Goal: Task Accomplishment & Management: Manage account settings

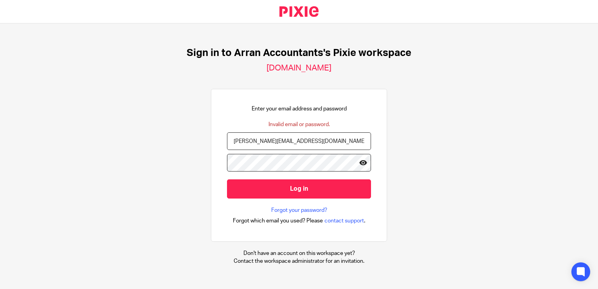
click at [359, 162] on icon at bounding box center [363, 162] width 8 height 8
click at [169, 175] on div "Sign in to Arran Accountants's Pixie workspace arran-accountants.usepixie.net E…" at bounding box center [299, 155] width 598 height 265
click at [227, 179] on input "Log in" at bounding box center [299, 188] width 144 height 19
click at [360, 162] on icon at bounding box center [363, 162] width 8 height 8
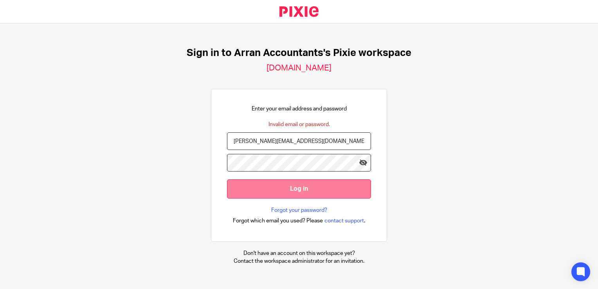
click at [331, 186] on input "Log in" at bounding box center [299, 188] width 144 height 19
click at [311, 190] on input "Log in" at bounding box center [299, 188] width 144 height 19
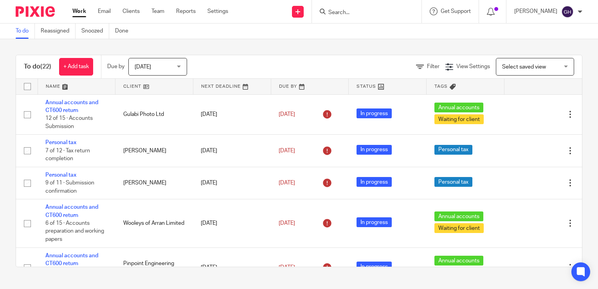
click at [169, 66] on span "Today" at bounding box center [155, 66] width 41 height 16
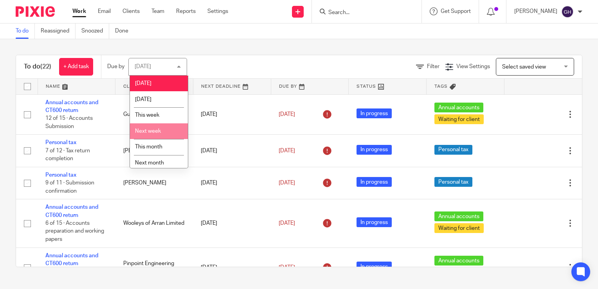
scroll to position [20, 0]
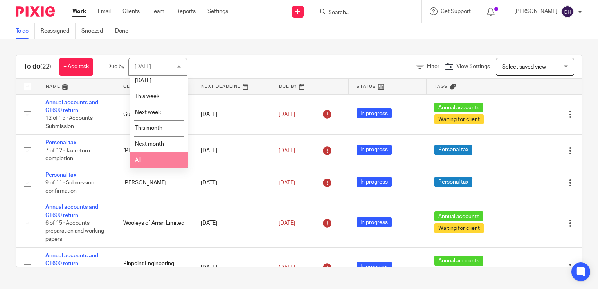
click at [149, 159] on li "All" at bounding box center [159, 160] width 58 height 16
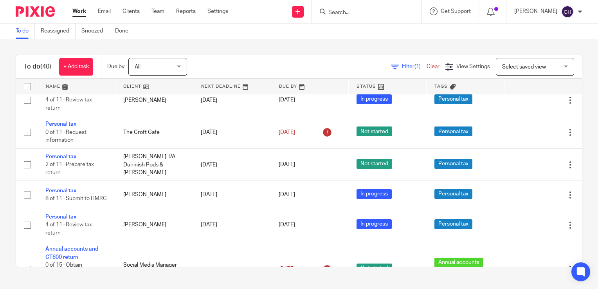
scroll to position [1171, 0]
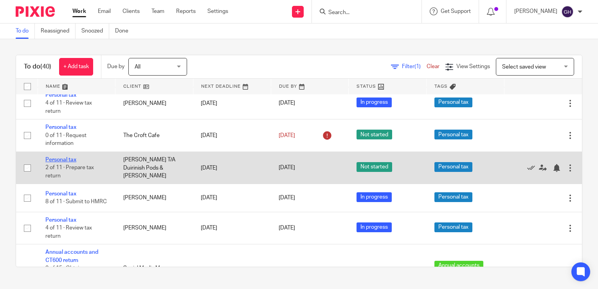
click at [66, 162] on link "Personal tax" at bounding box center [60, 159] width 31 height 5
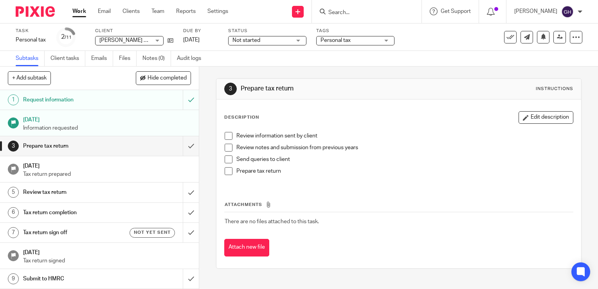
click at [227, 136] on span at bounding box center [229, 136] width 8 height 8
click at [227, 149] on span at bounding box center [229, 148] width 8 height 8
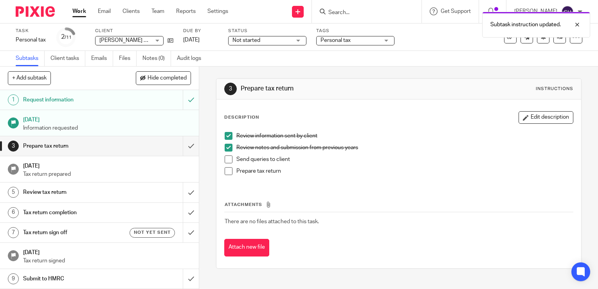
click at [225, 174] on span at bounding box center [229, 171] width 8 height 8
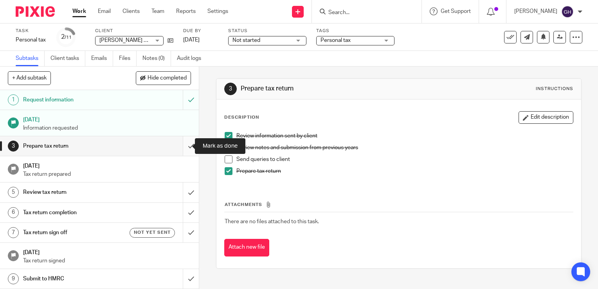
click at [181, 146] on input "submit" at bounding box center [99, 146] width 199 height 20
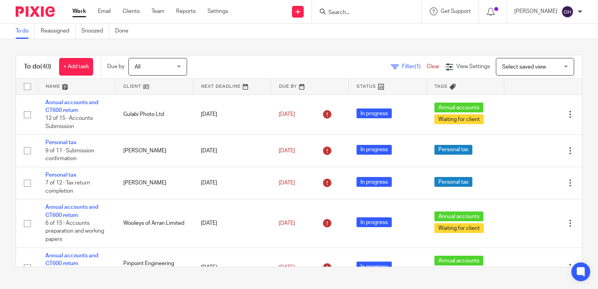
click at [398, 13] on input "Search" at bounding box center [363, 12] width 70 height 7
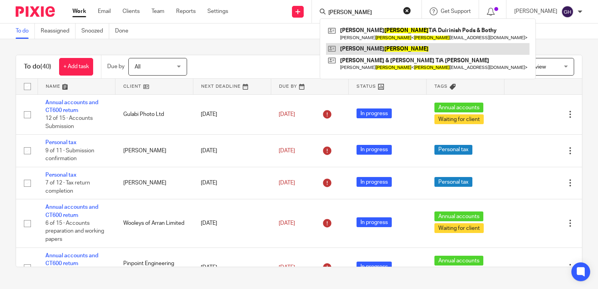
type input "matheson"
click at [412, 47] on link at bounding box center [427, 49] width 203 height 12
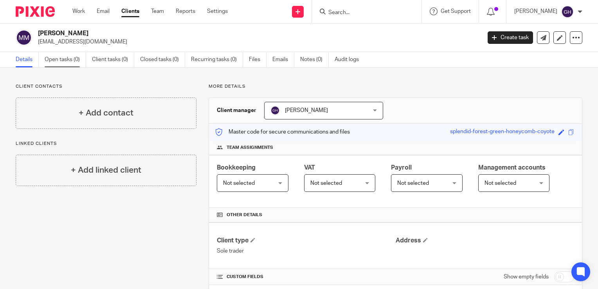
click at [77, 57] on link "Open tasks (0)" at bounding box center [65, 59] width 41 height 15
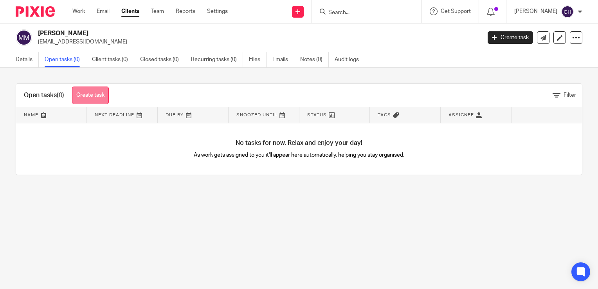
click at [81, 97] on link "Create task" at bounding box center [90, 95] width 37 height 18
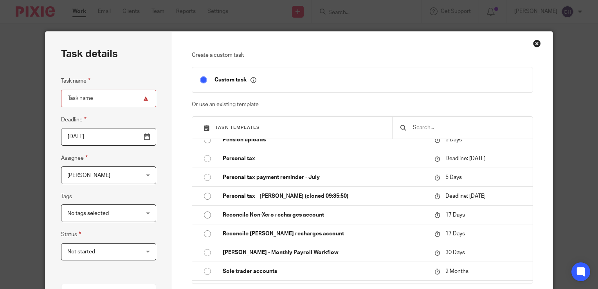
scroll to position [617, 0]
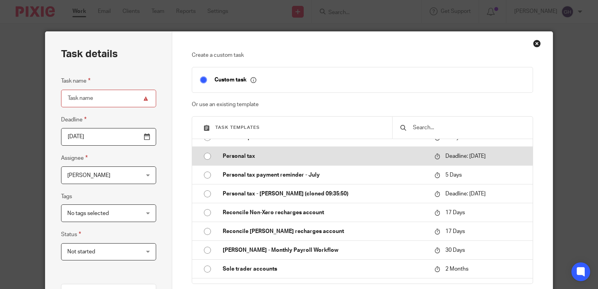
click at [203, 164] on input "radio" at bounding box center [207, 156] width 15 height 15
type input "2026-01-31"
type input "Personal tax"
checkbox input "false"
radio input "false"
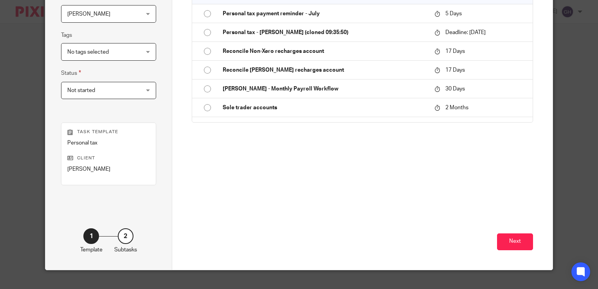
scroll to position [173, 0]
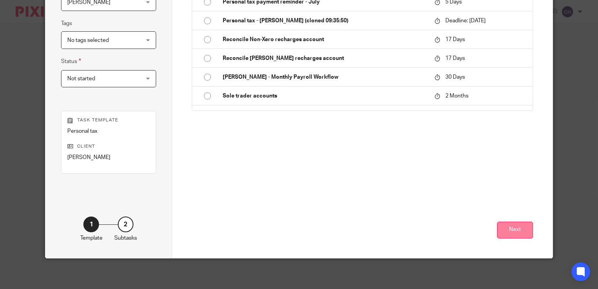
click at [517, 233] on button "Next" at bounding box center [515, 229] width 36 height 17
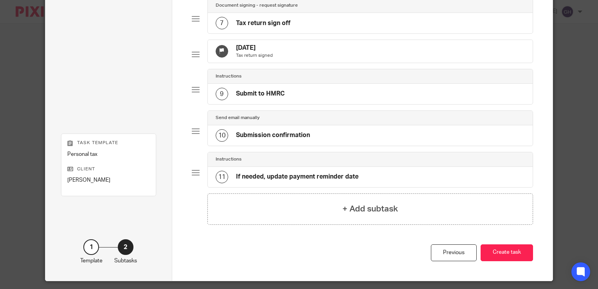
scroll to position [299, 0]
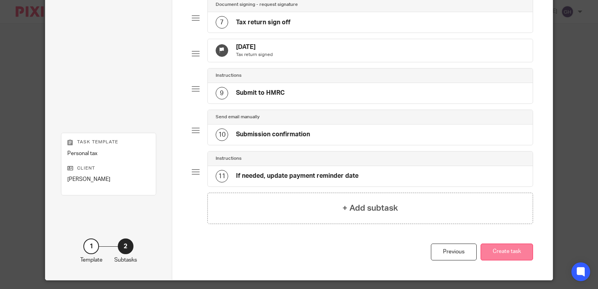
click at [502, 260] on button "Create task" at bounding box center [507, 251] width 52 height 17
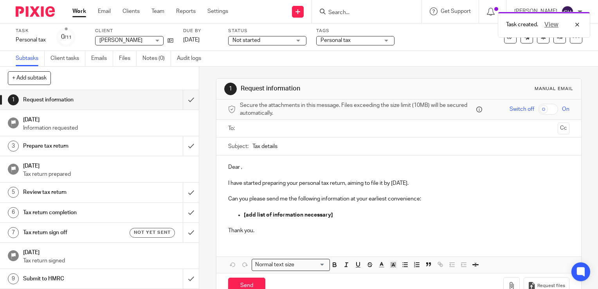
click at [175, 94] on link "1 Request information" at bounding box center [91, 100] width 183 height 20
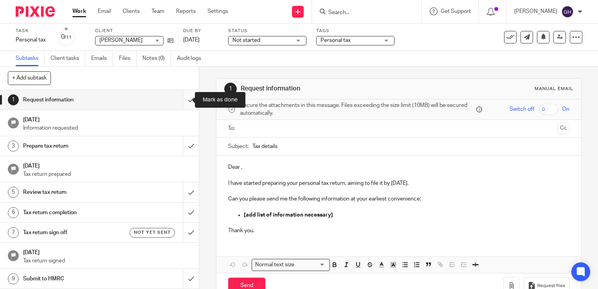
click at [180, 101] on input "submit" at bounding box center [99, 100] width 199 height 20
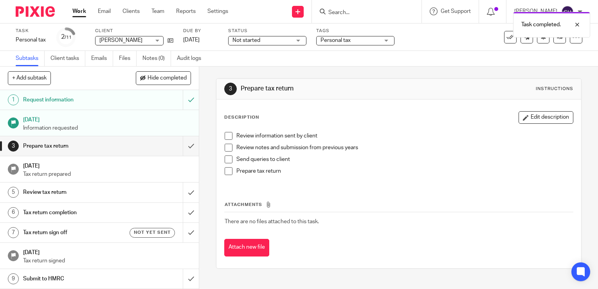
click at [227, 135] on span at bounding box center [229, 136] width 8 height 8
click at [226, 146] on span at bounding box center [229, 148] width 8 height 8
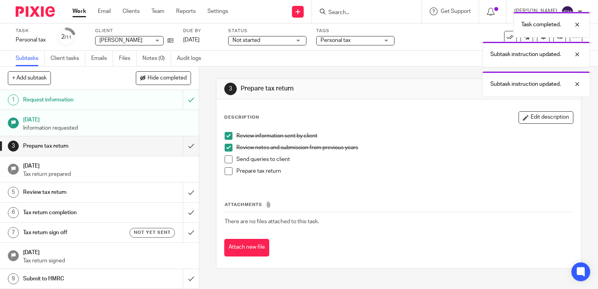
click at [225, 174] on span at bounding box center [229, 171] width 8 height 8
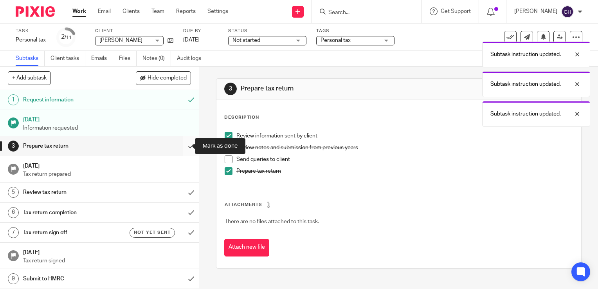
click at [180, 148] on input "submit" at bounding box center [99, 146] width 199 height 20
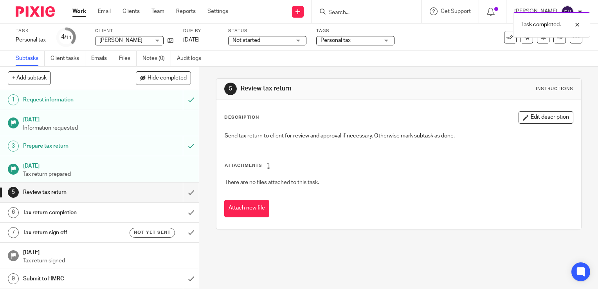
click at [97, 16] on div "Work Email Clients Team Reports Settings Work Email Clients Team Reports Settin…" at bounding box center [152, 11] width 175 height 23
click at [101, 12] on link "Email" at bounding box center [104, 11] width 13 height 8
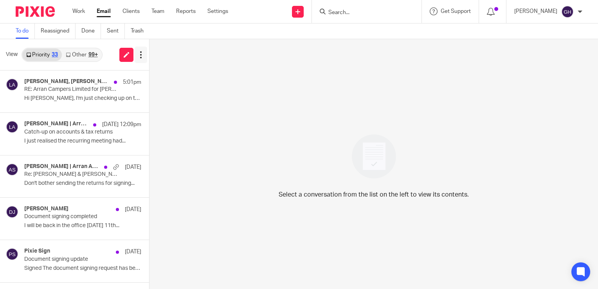
click at [142, 54] on icon at bounding box center [141, 55] width 8 height 8
click at [168, 64] on div "Select a conversation from the list on the left to view its contents." at bounding box center [373, 164] width 448 height 250
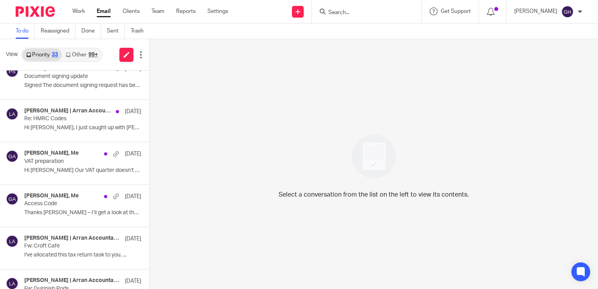
scroll to position [222, 0]
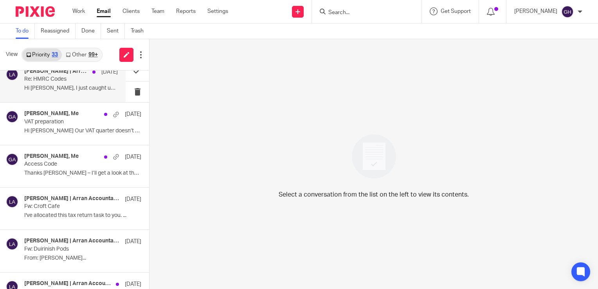
click at [69, 85] on p "Hi [PERSON_NAME], I just caught up with [PERSON_NAME]..." at bounding box center [71, 88] width 94 height 7
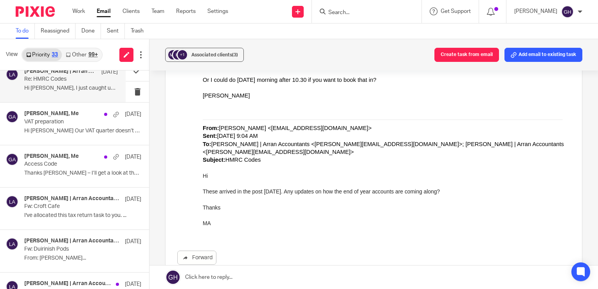
scroll to position [0, 0]
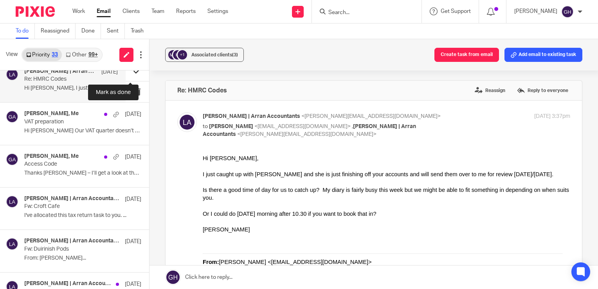
click at [127, 73] on button at bounding box center [137, 70] width 23 height 21
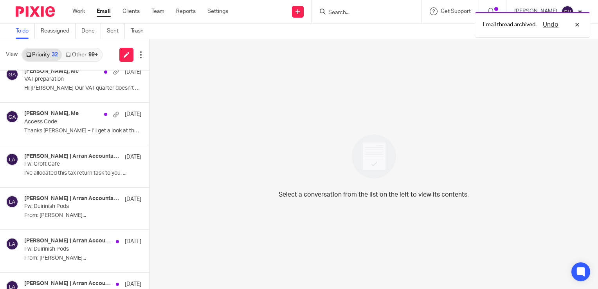
scroll to position [180, 0]
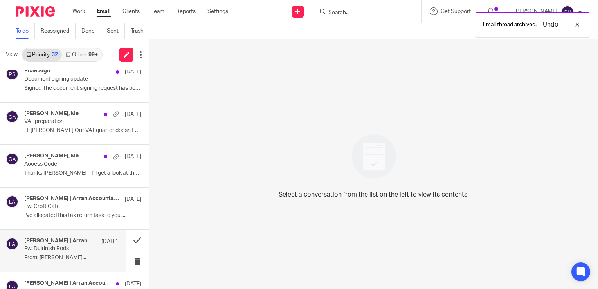
click at [73, 261] on div "[PERSON_NAME] | Arran Accountants [DATE] Fw: Duirinish Pods From: [PERSON_NAME]…" at bounding box center [71, 251] width 94 height 26
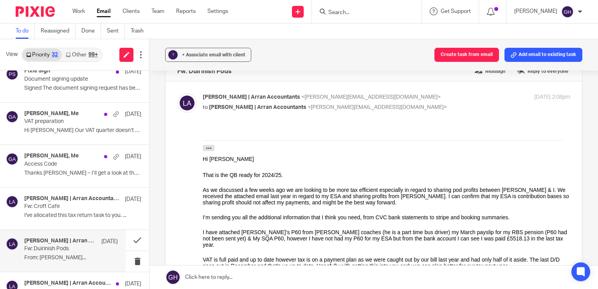
scroll to position [0, 0]
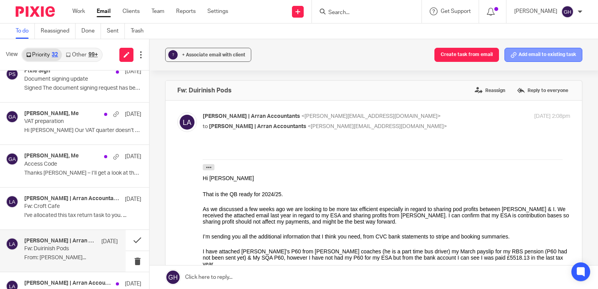
click at [529, 56] on button "Add email to existing task" at bounding box center [543, 55] width 78 height 14
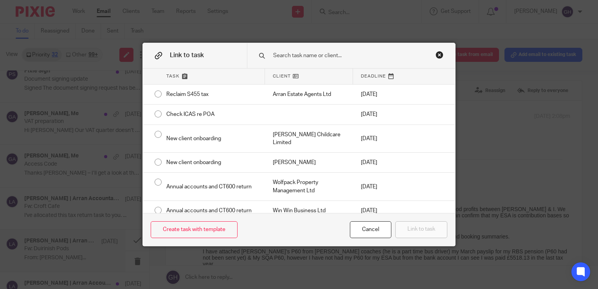
click at [307, 58] on input "text" at bounding box center [348, 55] width 153 height 9
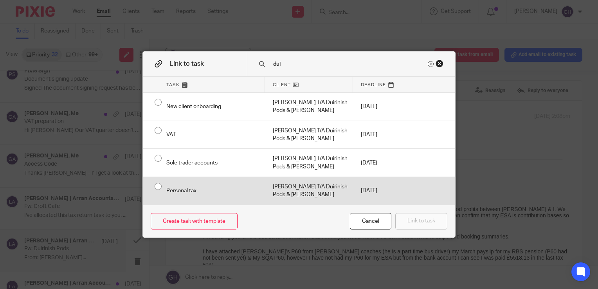
type input "dui"
click at [155, 185] on input "radio" at bounding box center [158, 186] width 15 height 15
radio input "false"
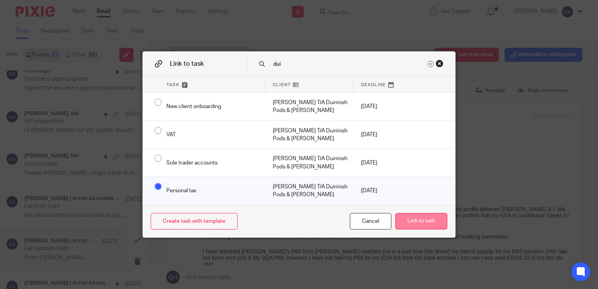
click at [424, 220] on button "Link to task" at bounding box center [421, 221] width 52 height 17
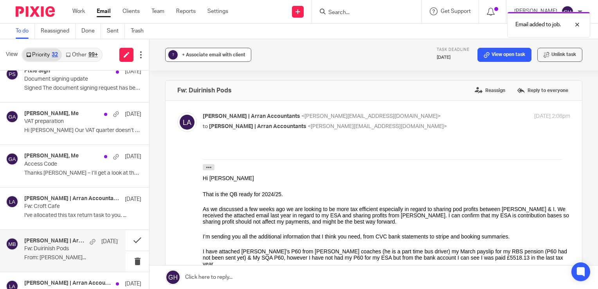
click at [216, 56] on span "+ Associate email with client" at bounding box center [213, 54] width 63 height 5
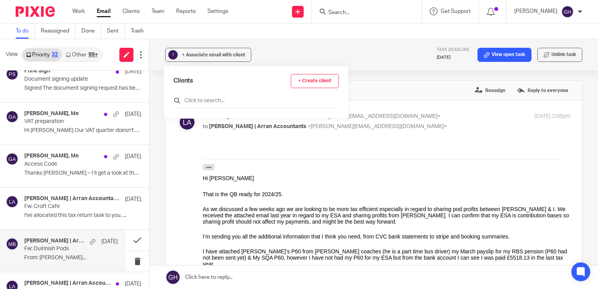
click at [215, 99] on input "text" at bounding box center [256, 101] width 166 height 8
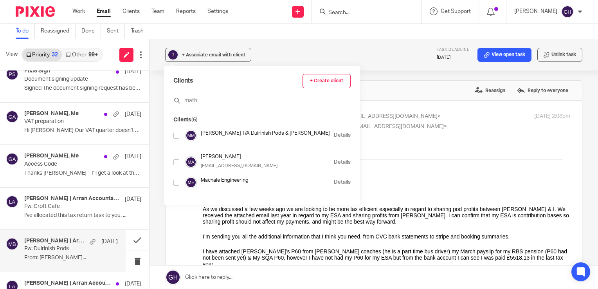
type input "math"
click at [177, 135] on input "checkbox" at bounding box center [176, 136] width 6 height 6
checkbox input "true"
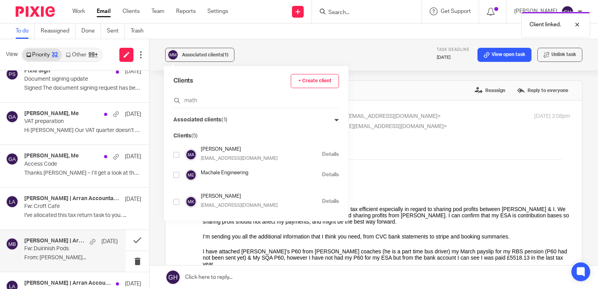
click at [176, 152] on input "checkbox" at bounding box center [176, 155] width 6 height 6
checkbox input "true"
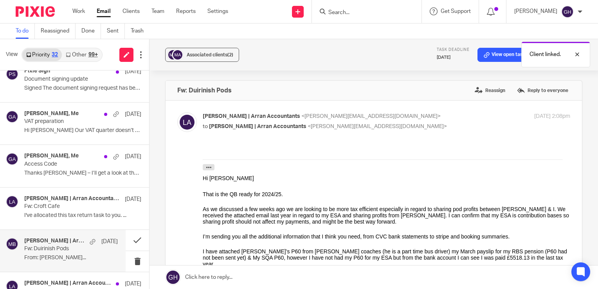
click at [362, 77] on div "Associated clients (2) Task deadline [DATE] View open task Unlink task Fw: Duir…" at bounding box center [373, 164] width 448 height 250
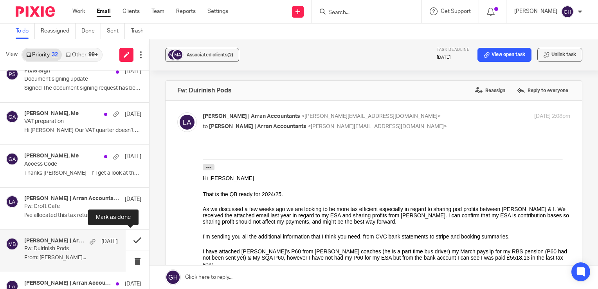
click at [126, 239] on button at bounding box center [137, 240] width 23 height 21
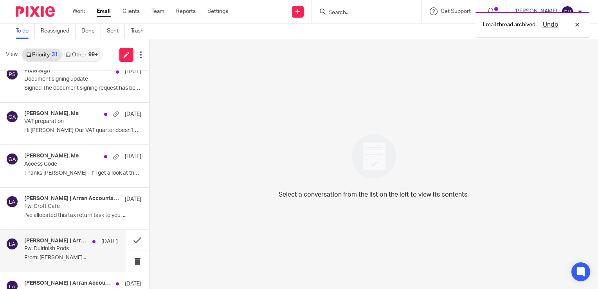
click at [63, 260] on p "From: [PERSON_NAME]..." at bounding box center [71, 257] width 94 height 7
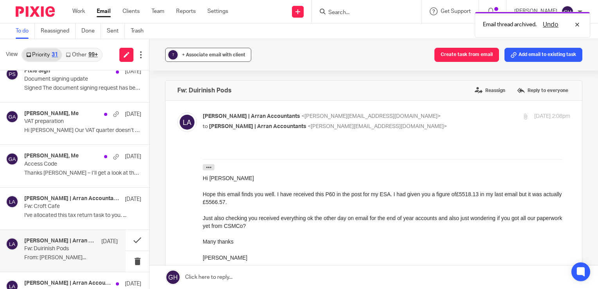
click at [235, 56] on span "+ Associate email with client" at bounding box center [213, 54] width 63 height 5
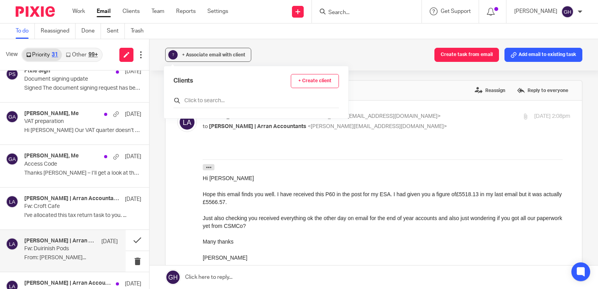
click at [228, 104] on input "text" at bounding box center [256, 101] width 166 height 8
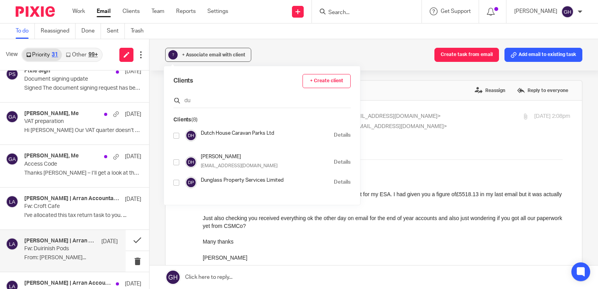
type input "d"
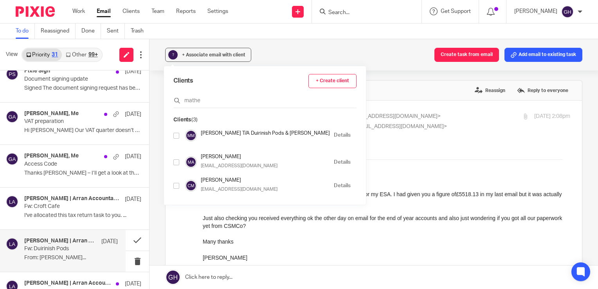
type input "mathe"
click at [174, 162] on input "checkbox" at bounding box center [176, 162] width 6 height 6
checkbox input "true"
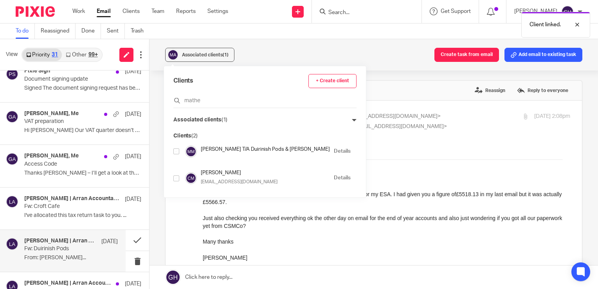
click at [174, 151] on input "checkbox" at bounding box center [176, 151] width 6 height 6
checkbox input "true"
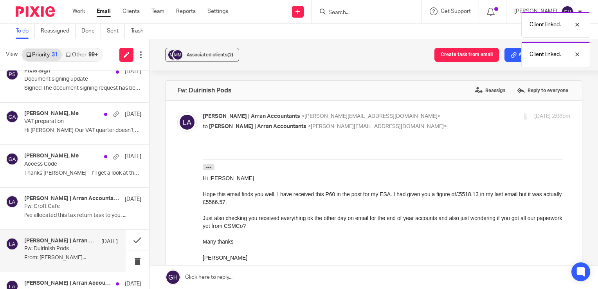
click at [510, 56] on div "Client linked. Client linked." at bounding box center [444, 37] width 291 height 59
click at [511, 55] on icon at bounding box center [514, 55] width 6 height 6
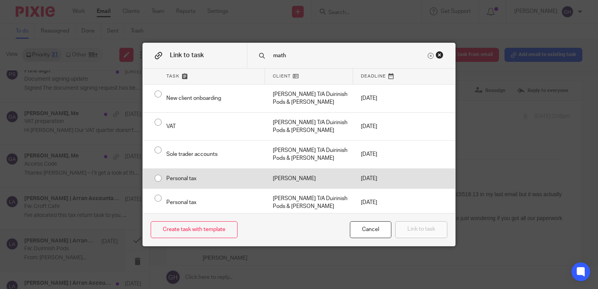
type input "math"
click at [158, 176] on div "Personal tax" at bounding box center [211, 179] width 106 height 20
radio input "true"
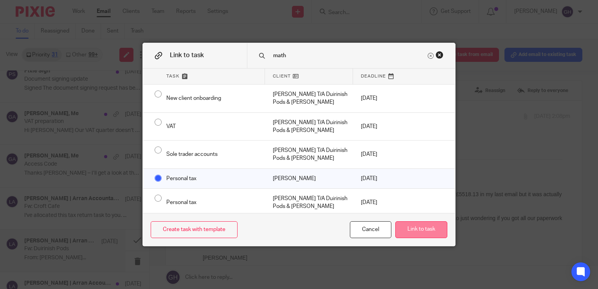
click at [412, 229] on button "Link to task" at bounding box center [421, 229] width 52 height 17
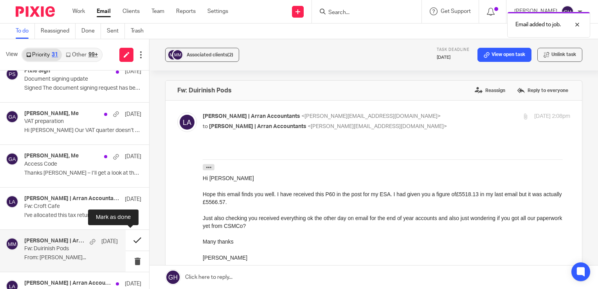
click at [135, 239] on button at bounding box center [137, 240] width 23 height 21
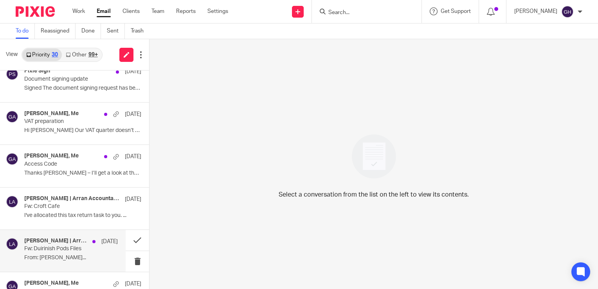
click at [53, 257] on p "From: [PERSON_NAME]..." at bounding box center [71, 257] width 94 height 7
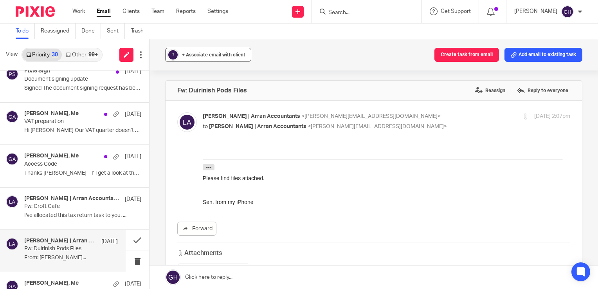
click at [227, 56] on span "+ Associate email with client" at bounding box center [213, 54] width 63 height 5
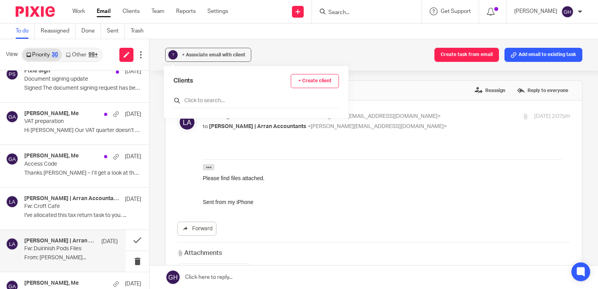
click at [227, 99] on input "text" at bounding box center [256, 101] width 166 height 8
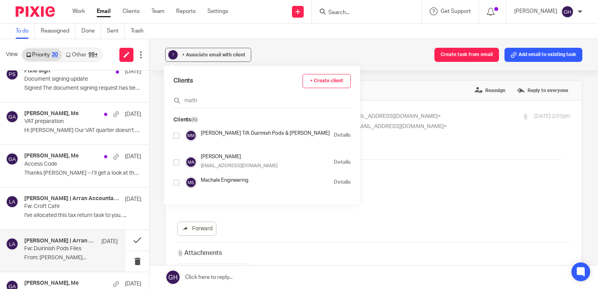
type input "math"
click at [175, 134] on input "checkbox" at bounding box center [176, 136] width 6 height 6
checkbox input "true"
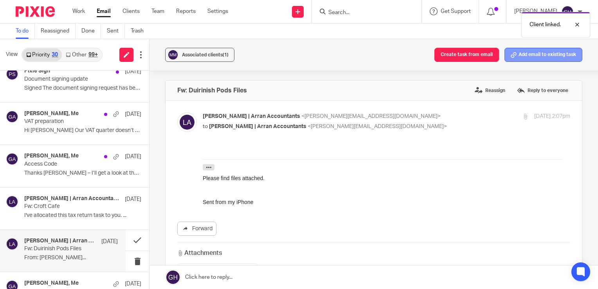
click at [540, 52] on button "Add email to existing task" at bounding box center [543, 55] width 78 height 14
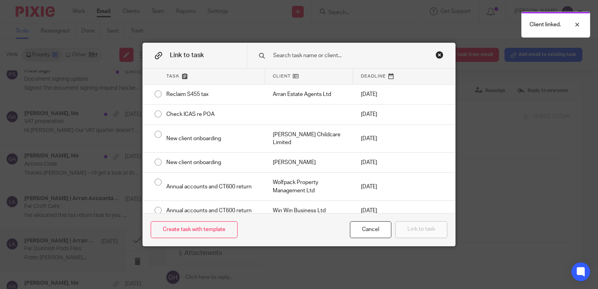
click at [339, 54] on input "text" at bounding box center [348, 55] width 153 height 9
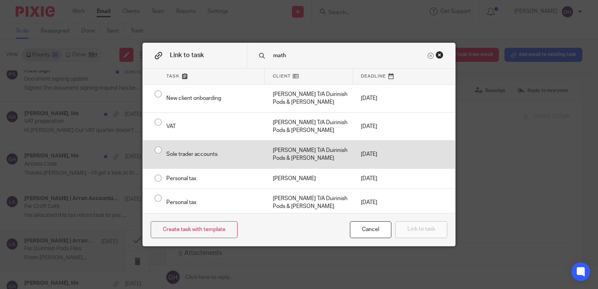
type input "math"
click at [158, 148] on div "Sole trader accounts" at bounding box center [211, 154] width 106 height 28
radio input "true"
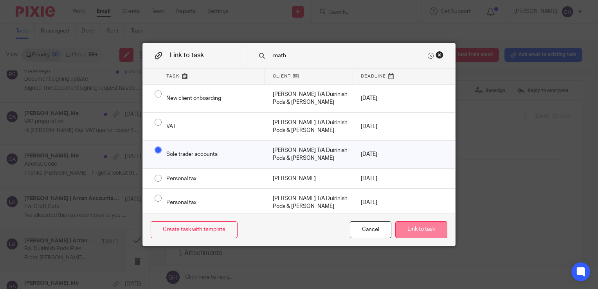
click at [410, 231] on button "Link to task" at bounding box center [421, 229] width 52 height 17
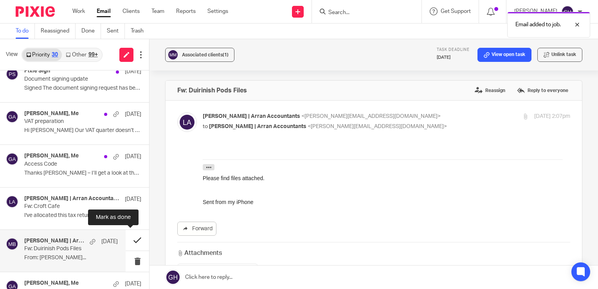
click at [130, 236] on button at bounding box center [137, 240] width 23 height 21
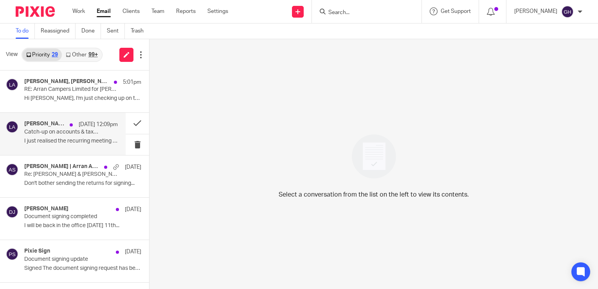
click at [74, 138] on p "I just realised the recurring meeting had..." at bounding box center [71, 141] width 94 height 7
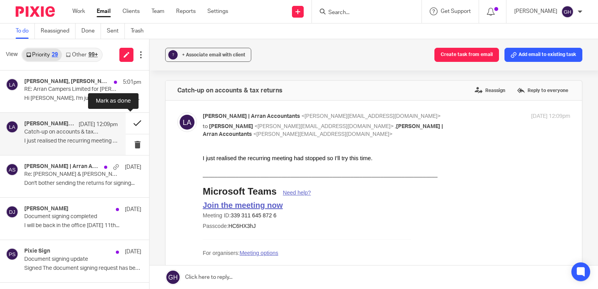
click at [131, 123] on button at bounding box center [137, 123] width 23 height 21
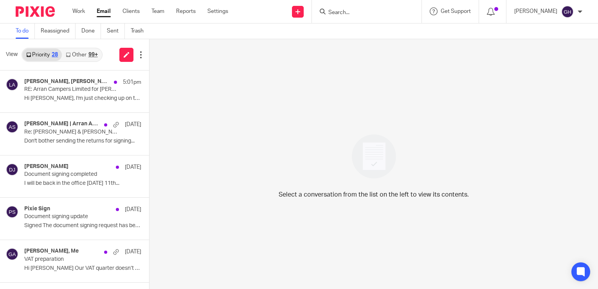
click at [81, 54] on link "Other 99+" at bounding box center [82, 55] width 40 height 13
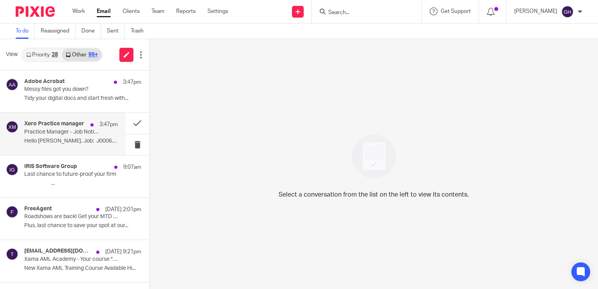
click at [68, 145] on div "Xero Practice manager 3:47pm Practice Manager - Job Notification - J000652 - We…" at bounding box center [71, 134] width 94 height 26
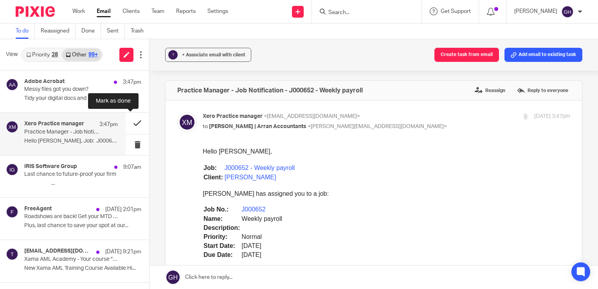
click at [130, 124] on button at bounding box center [137, 123] width 23 height 21
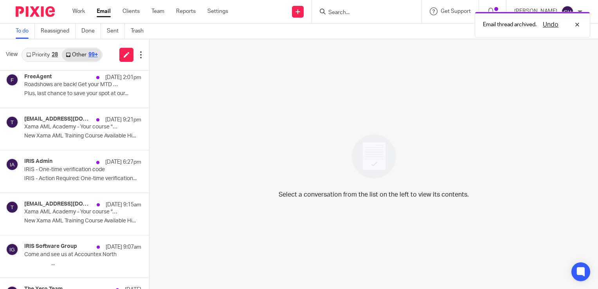
scroll to position [92, 0]
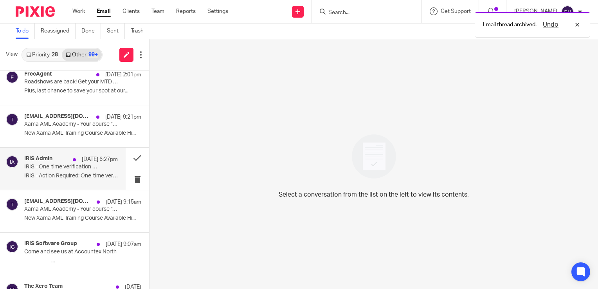
click at [41, 175] on p "IRIS - Action Required: One-time verification..." at bounding box center [71, 176] width 94 height 7
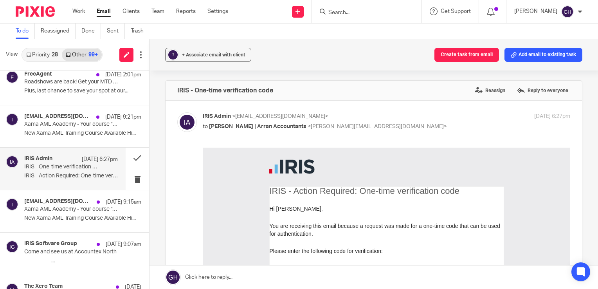
scroll to position [0, 0]
click at [131, 181] on button at bounding box center [137, 179] width 23 height 21
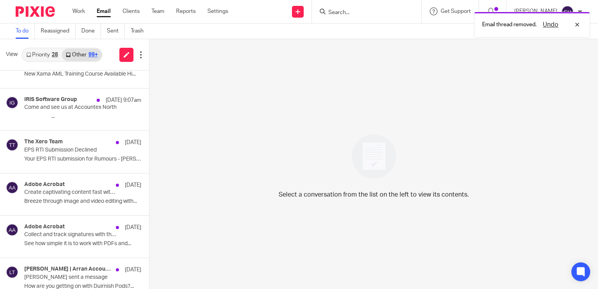
scroll to position [196, 0]
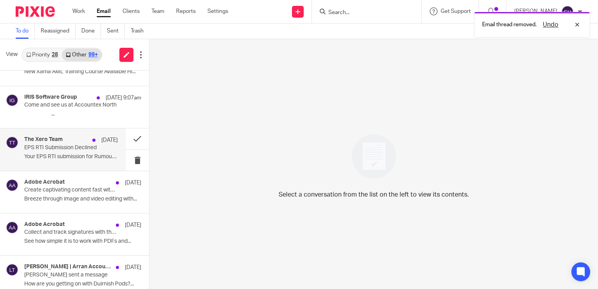
click at [55, 154] on p "Your EPS RTI submission for Rumours - [PERSON_NAME]..." at bounding box center [71, 156] width 94 height 7
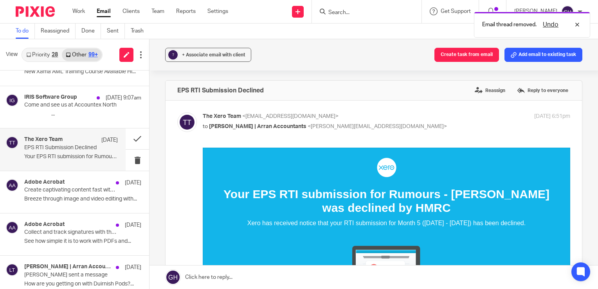
scroll to position [0, 0]
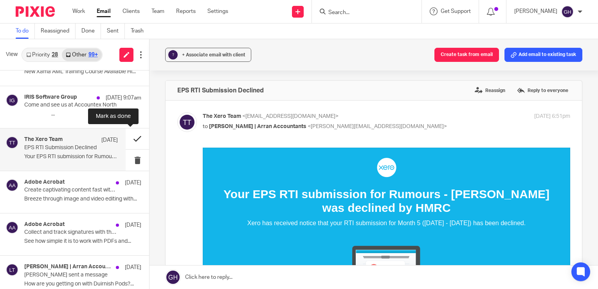
click at [130, 139] on button at bounding box center [137, 138] width 23 height 21
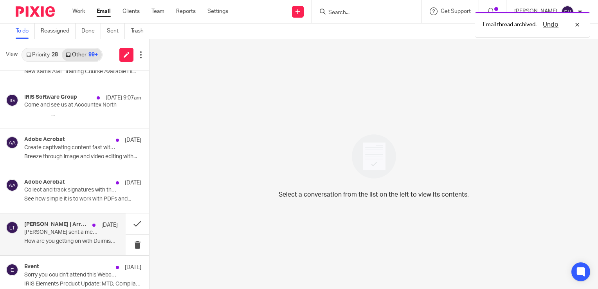
click at [65, 236] on div "[PERSON_NAME] | Arran Accountants in Teams [DATE] [PERSON_NAME] sent a message …" at bounding box center [71, 234] width 94 height 26
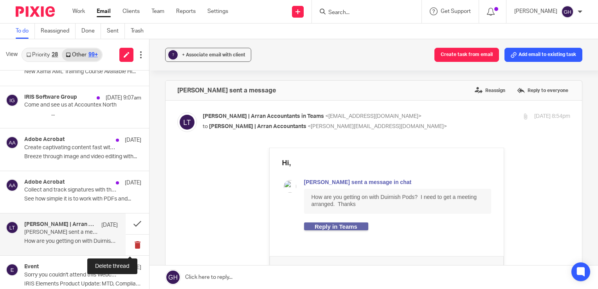
click at [132, 243] on button at bounding box center [137, 244] width 23 height 21
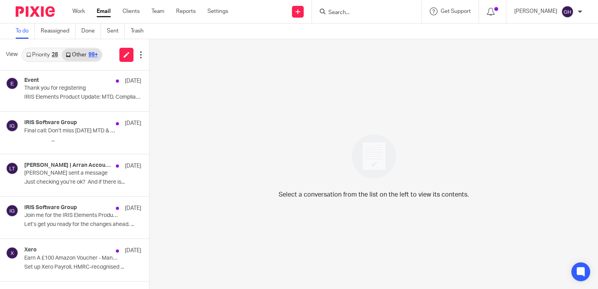
scroll to position [600, 0]
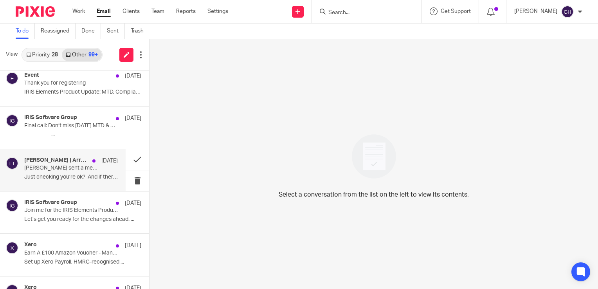
click at [67, 185] on div "[PERSON_NAME] | Arran Accountants in Teams [DATE] [PERSON_NAME] sent a message …" at bounding box center [63, 170] width 126 height 42
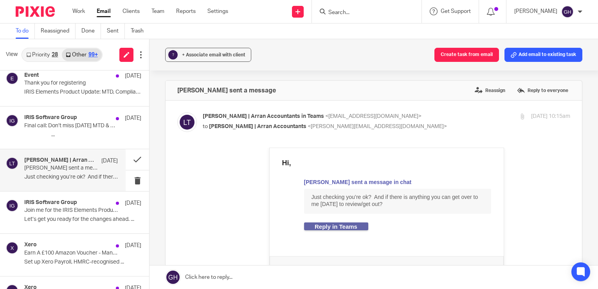
scroll to position [0, 0]
click at [130, 177] on button at bounding box center [137, 180] width 23 height 21
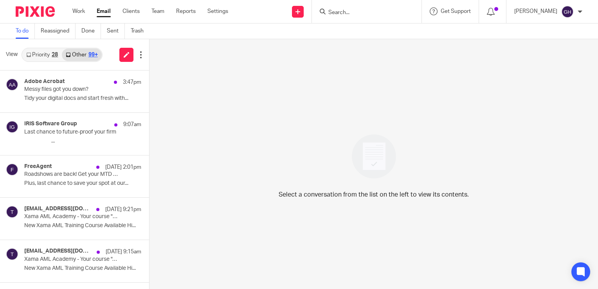
click at [43, 57] on link "Priority 28" at bounding box center [42, 55] width 40 height 13
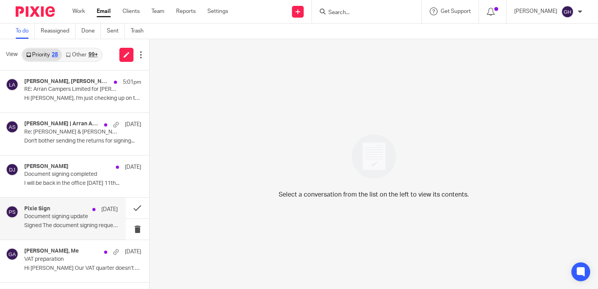
click at [83, 223] on p "Signed The document signing request has been..." at bounding box center [71, 225] width 94 height 7
